Goal: Task Accomplishment & Management: Complete application form

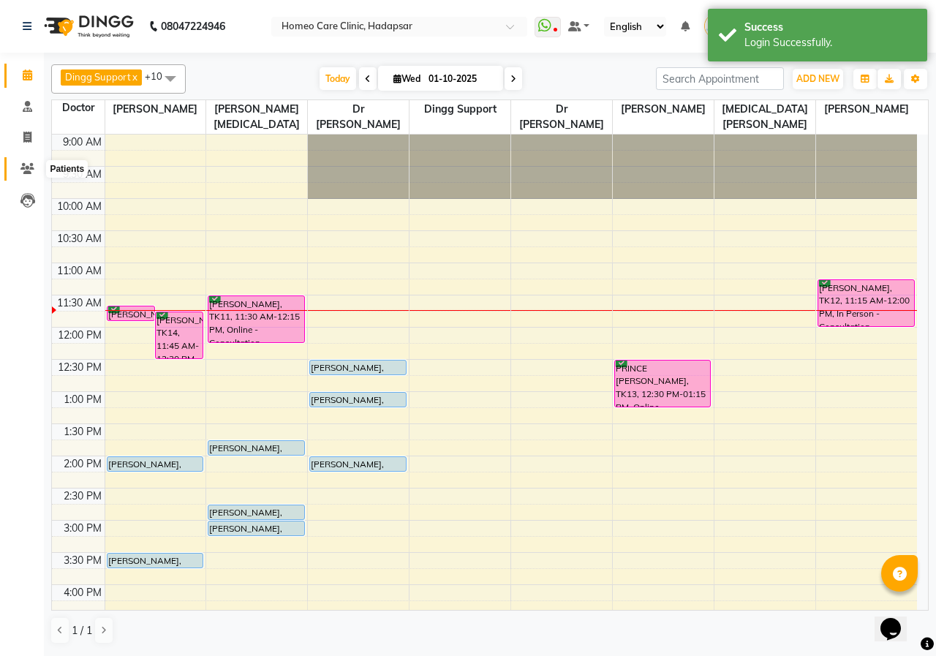
click at [33, 170] on icon at bounding box center [27, 168] width 14 height 11
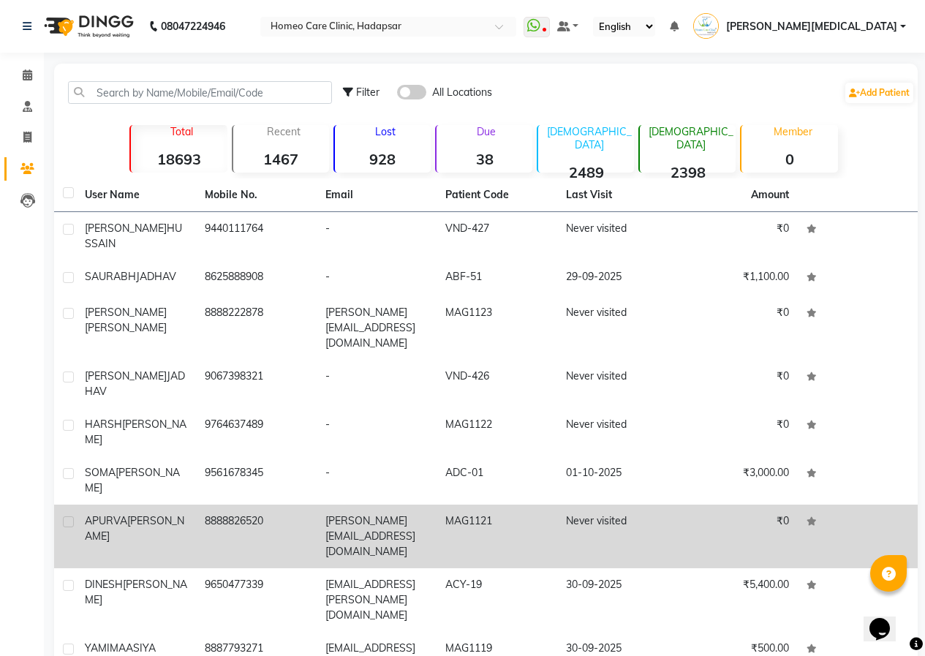
click at [262, 504] on td "8888826520" at bounding box center [256, 536] width 120 height 64
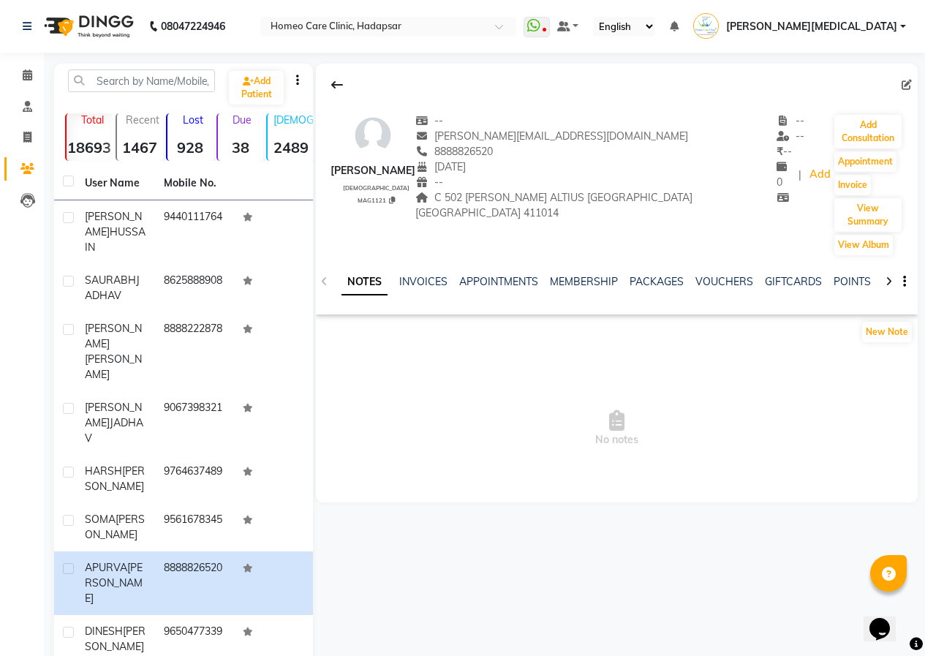
click at [888, 276] on icon at bounding box center [888, 281] width 7 height 10
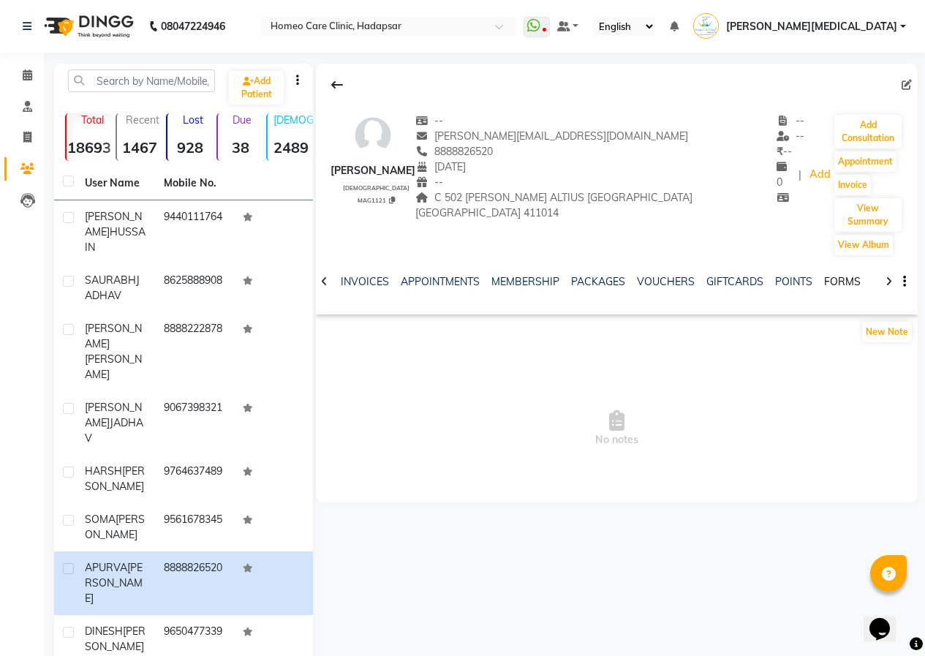
click at [824, 275] on link "FORMS" at bounding box center [842, 281] width 37 height 13
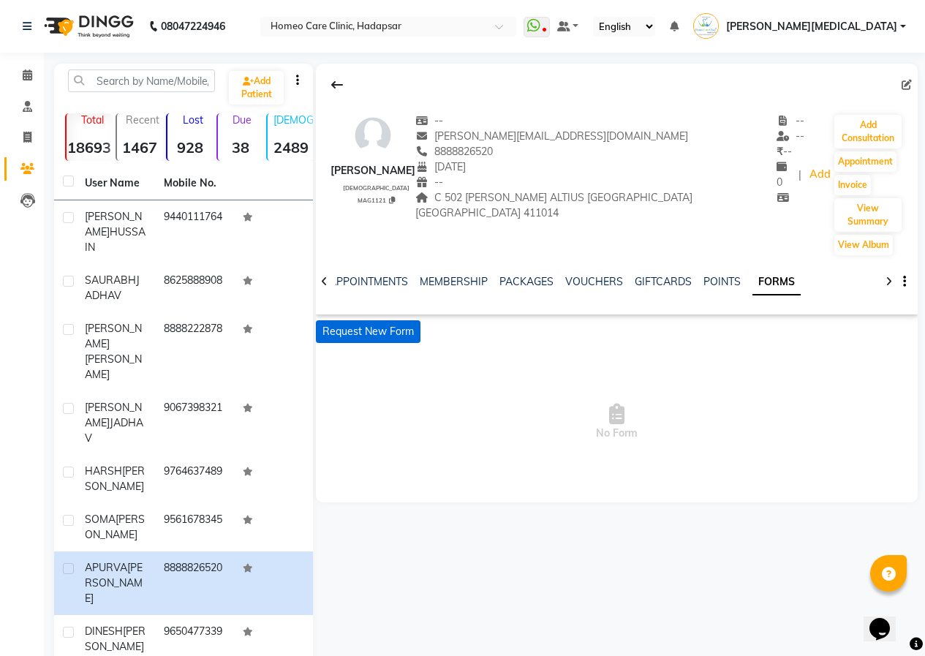
click at [327, 320] on button "Request New Form" at bounding box center [368, 331] width 105 height 23
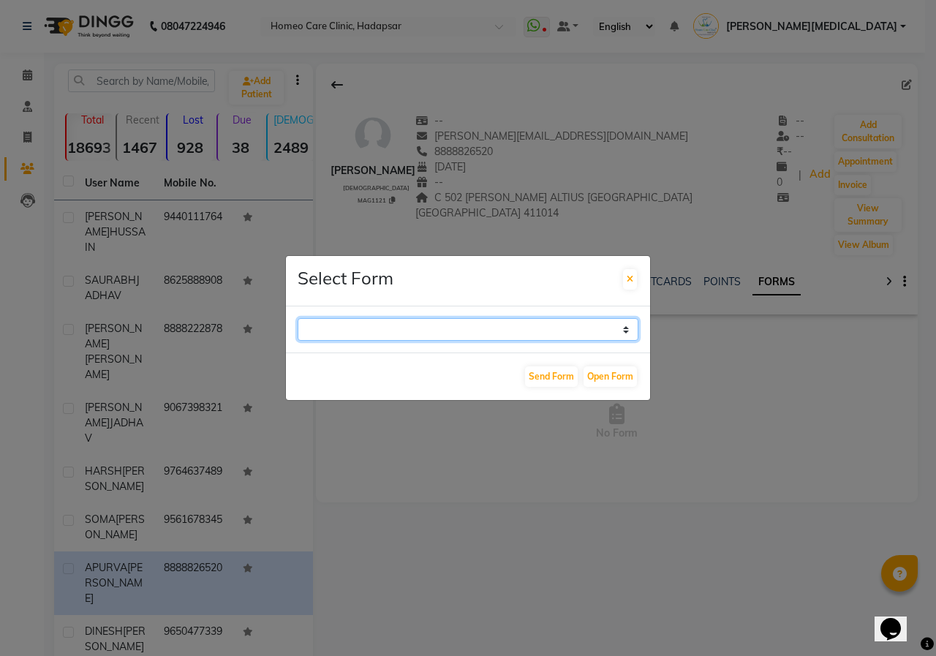
click at [349, 333] on select "Case Taking Form" at bounding box center [467, 329] width 341 height 23
select select "196"
click at [297, 318] on select "Case Taking Form" at bounding box center [467, 329] width 341 height 23
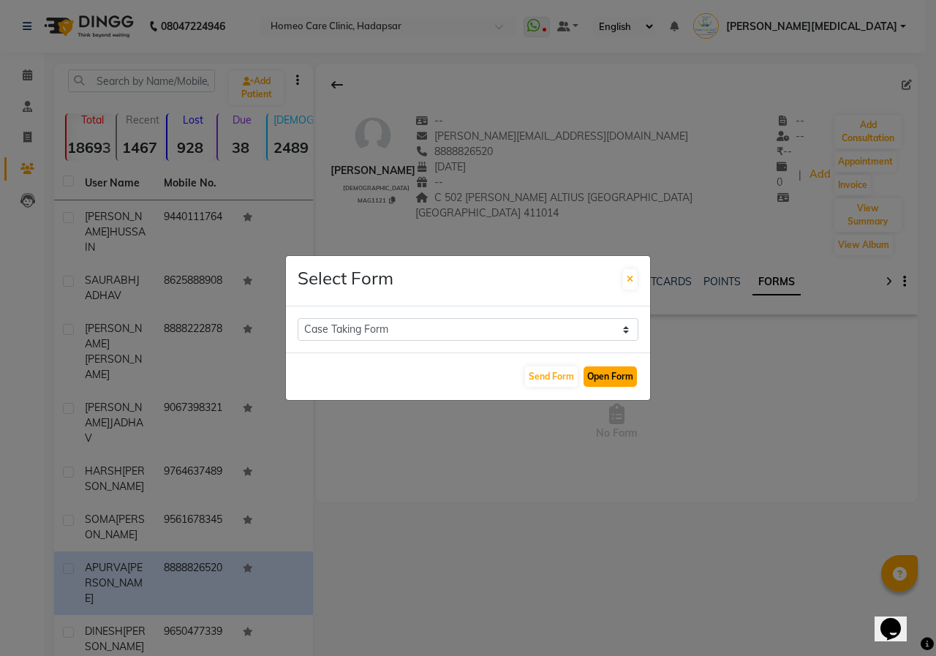
click at [607, 375] on button "Open Form" at bounding box center [609, 376] width 53 height 20
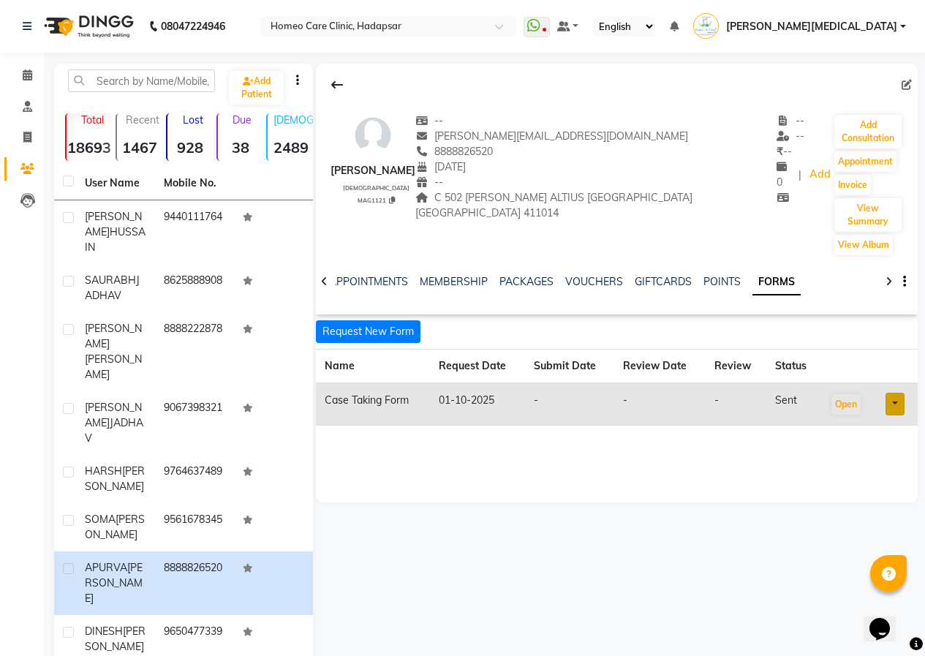
drag, startPoint x: 355, startPoint y: 170, endPoint x: 403, endPoint y: 189, distance: 51.8
click at [403, 178] on div "[PERSON_NAME]" at bounding box center [372, 170] width 85 height 15
copy div "[PERSON_NAME]"
click at [443, 153] on span "8888826520" at bounding box center [453, 151] width 77 height 13
drag, startPoint x: 443, startPoint y: 153, endPoint x: 507, endPoint y: 145, distance: 64.8
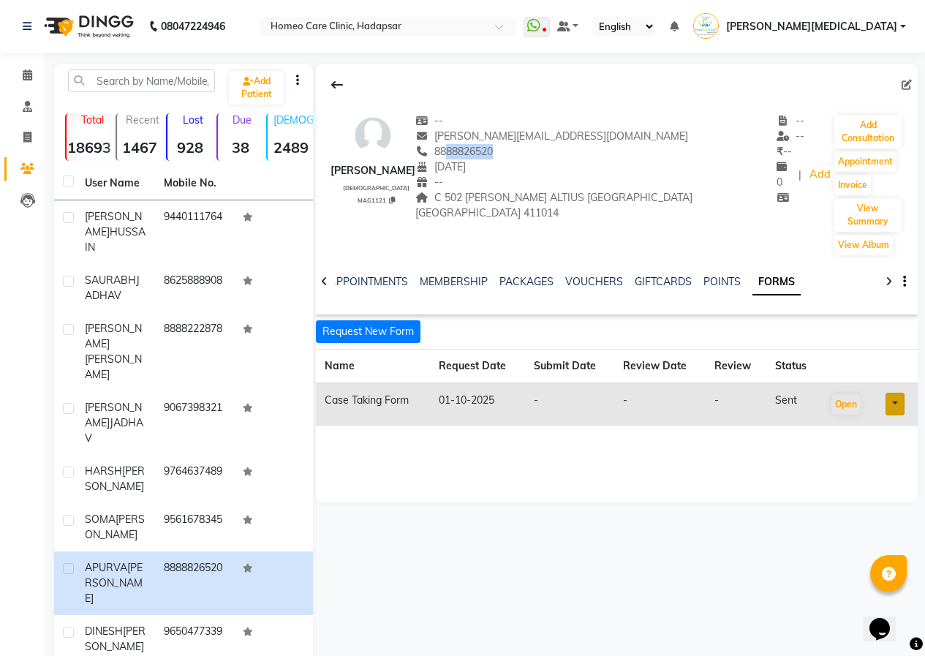
click at [507, 145] on div "8888826520" at bounding box center [595, 151] width 361 height 15
copy span "8888826520"
